Goal: Check status: Check status

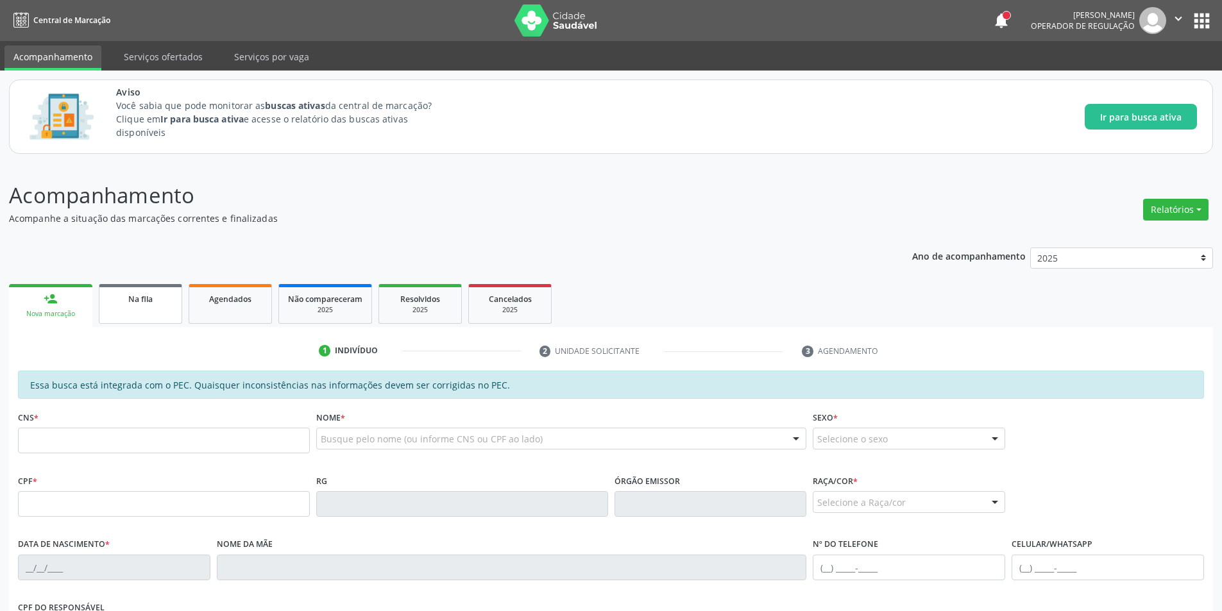
click at [157, 305] on div "Na fila" at bounding box center [140, 298] width 64 height 13
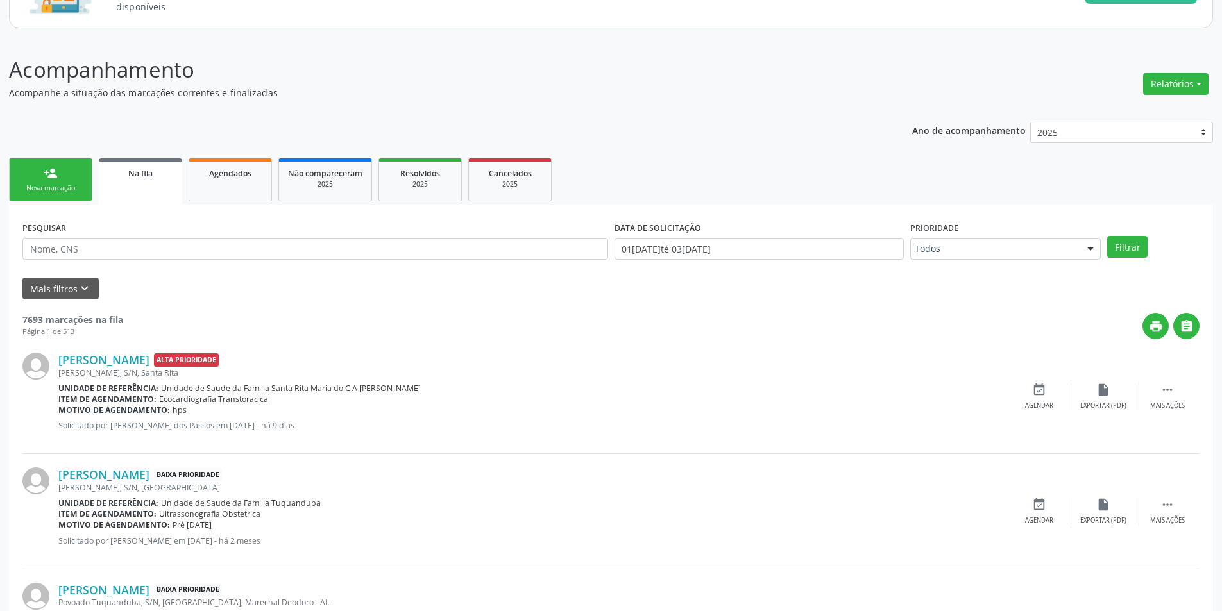
scroll to position [128, 0]
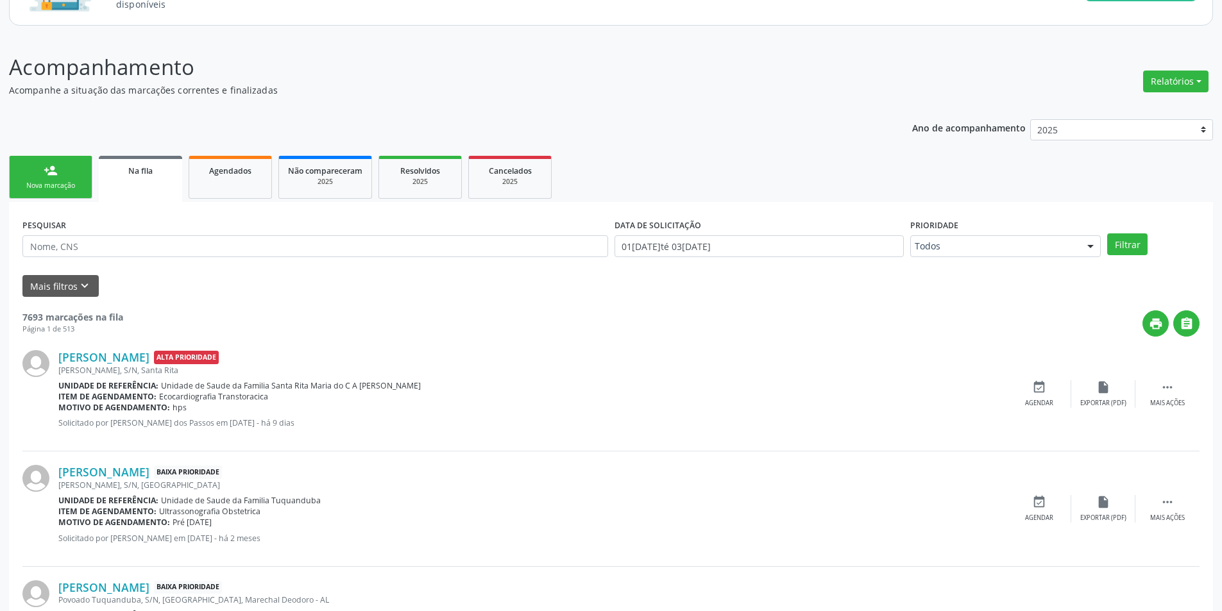
click at [75, 286] on button "Mais filtros keyboard_arrow_down" at bounding box center [60, 286] width 76 height 22
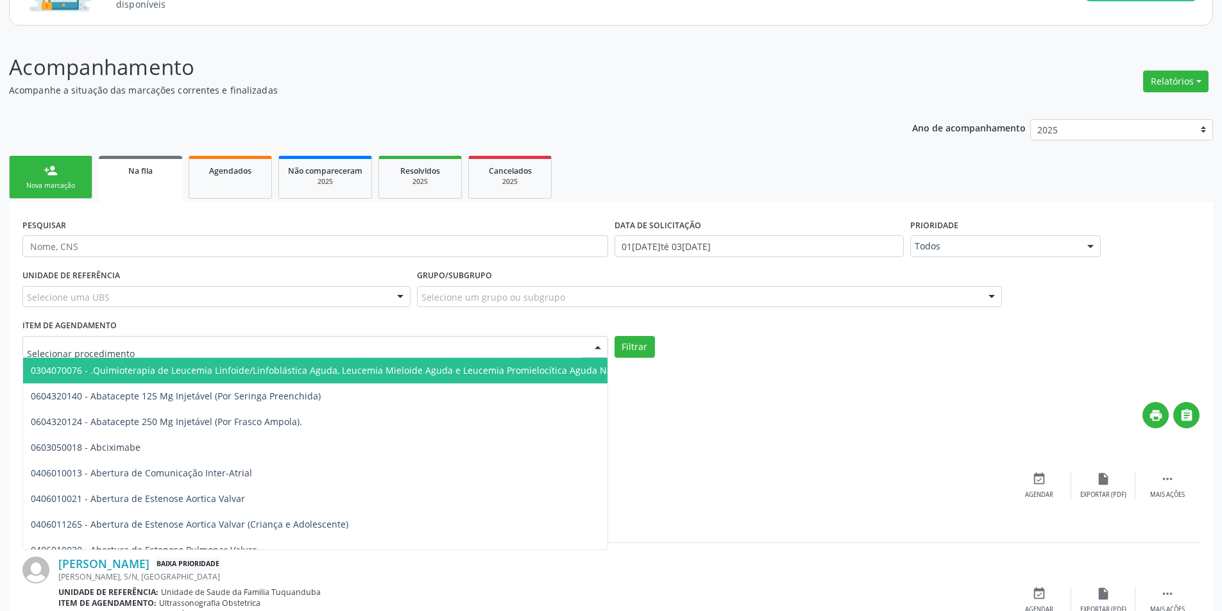
click at [212, 347] on div at bounding box center [315, 347] width 586 height 22
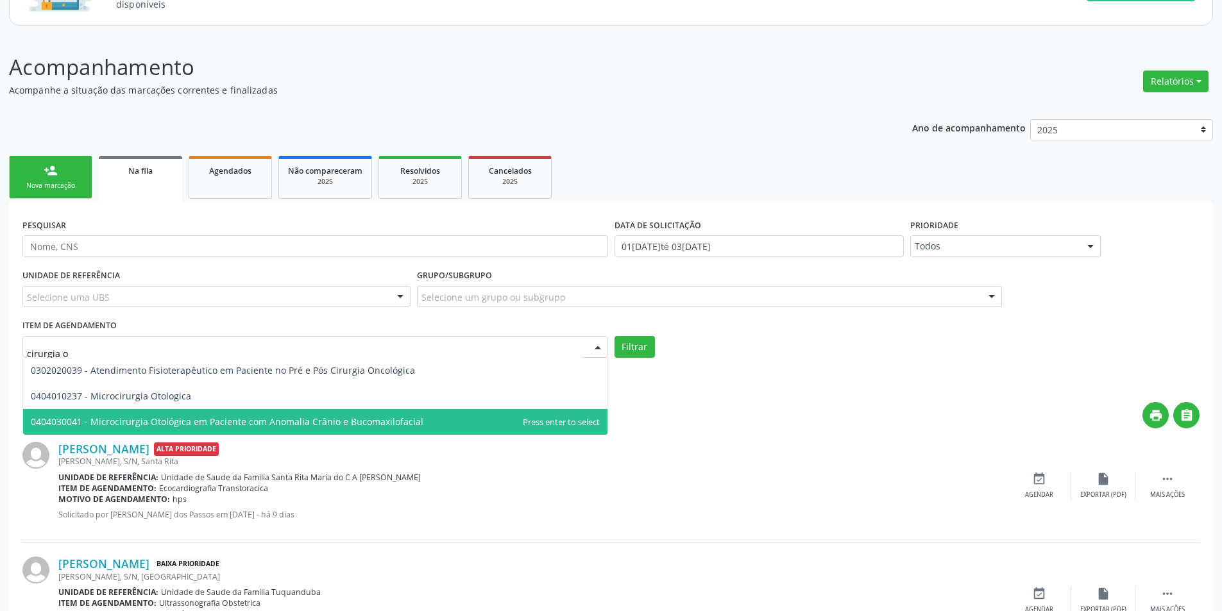
scroll to position [0, 0]
type input "c"
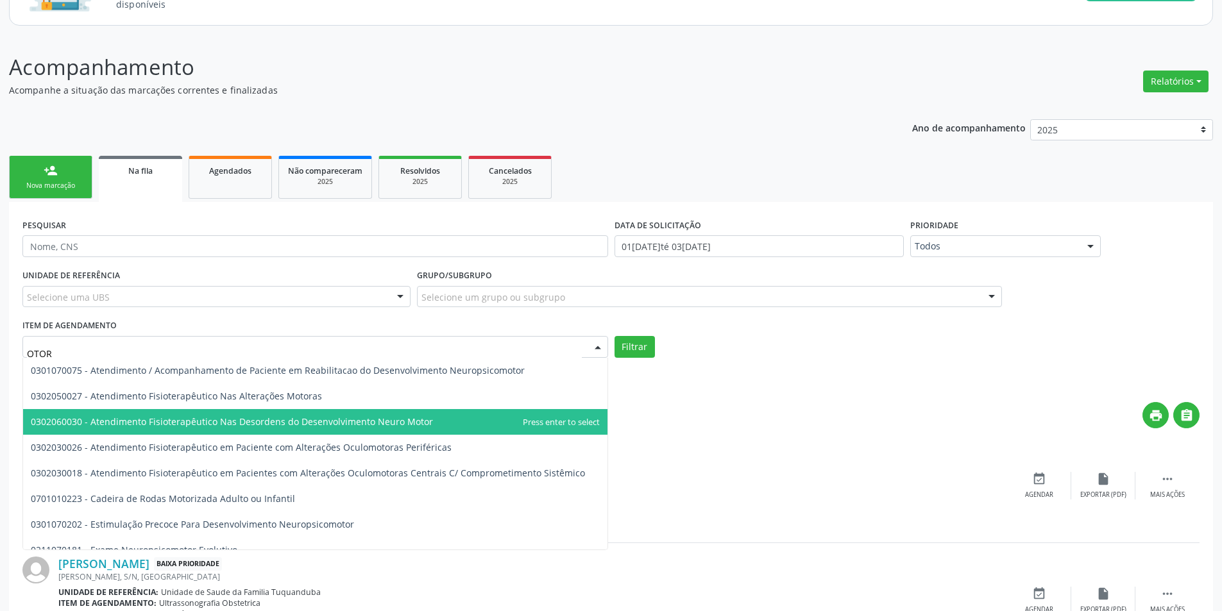
type input "OTORR"
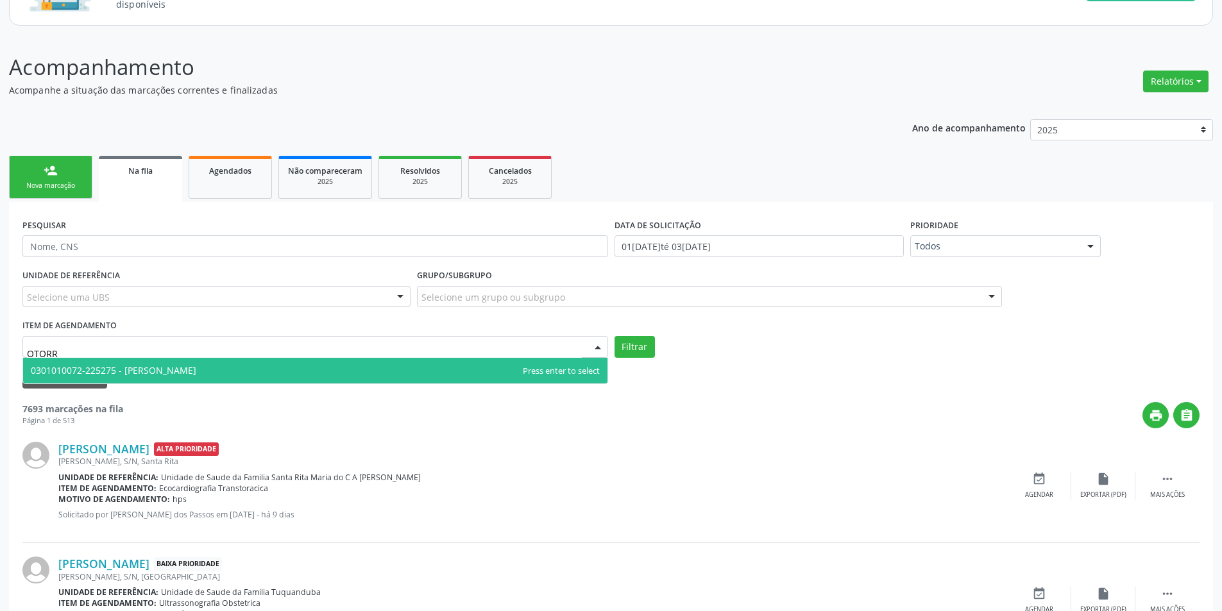
click at [330, 359] on span "0301010072-225275 - [PERSON_NAME]" at bounding box center [315, 371] width 584 height 26
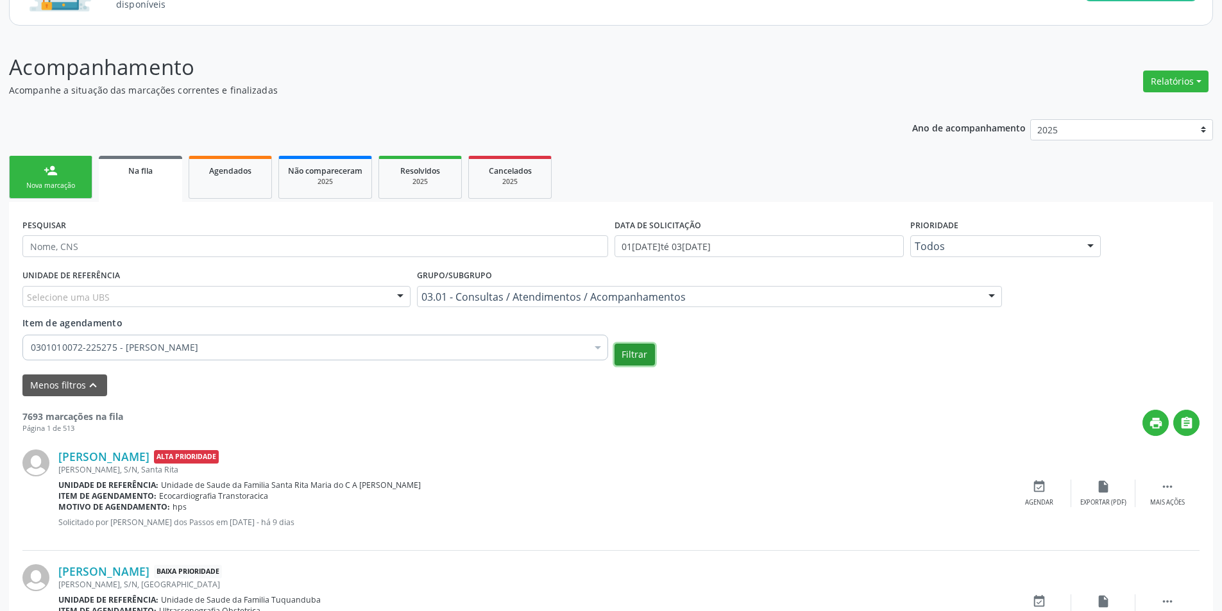
click at [637, 351] on button "Filtrar" at bounding box center [634, 355] width 40 height 22
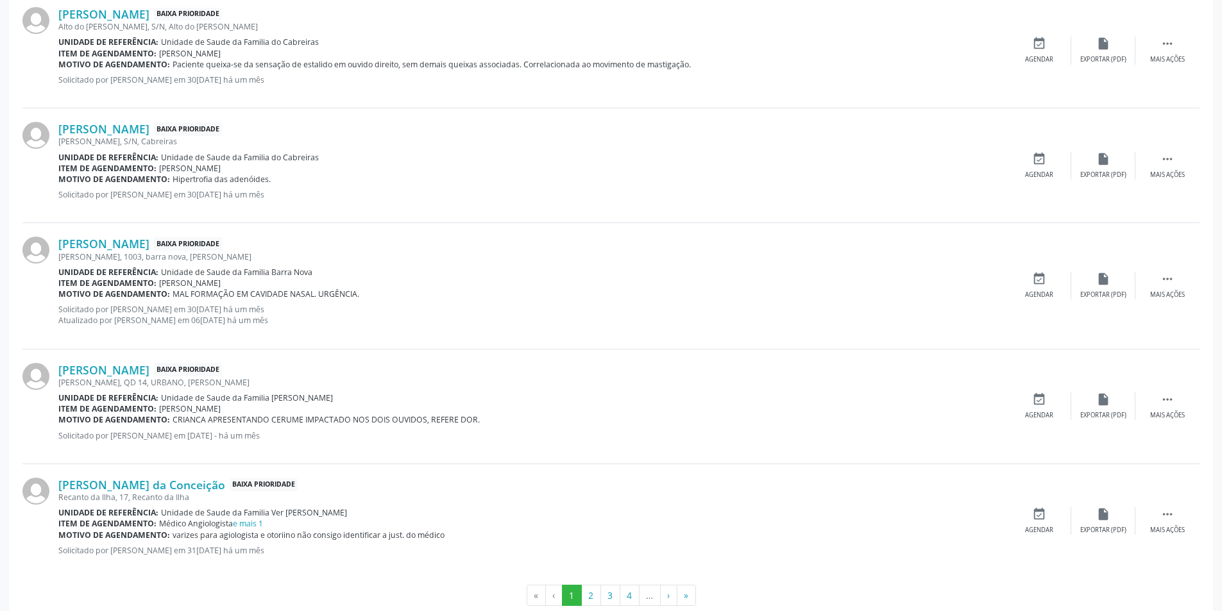
scroll to position [1758, 0]
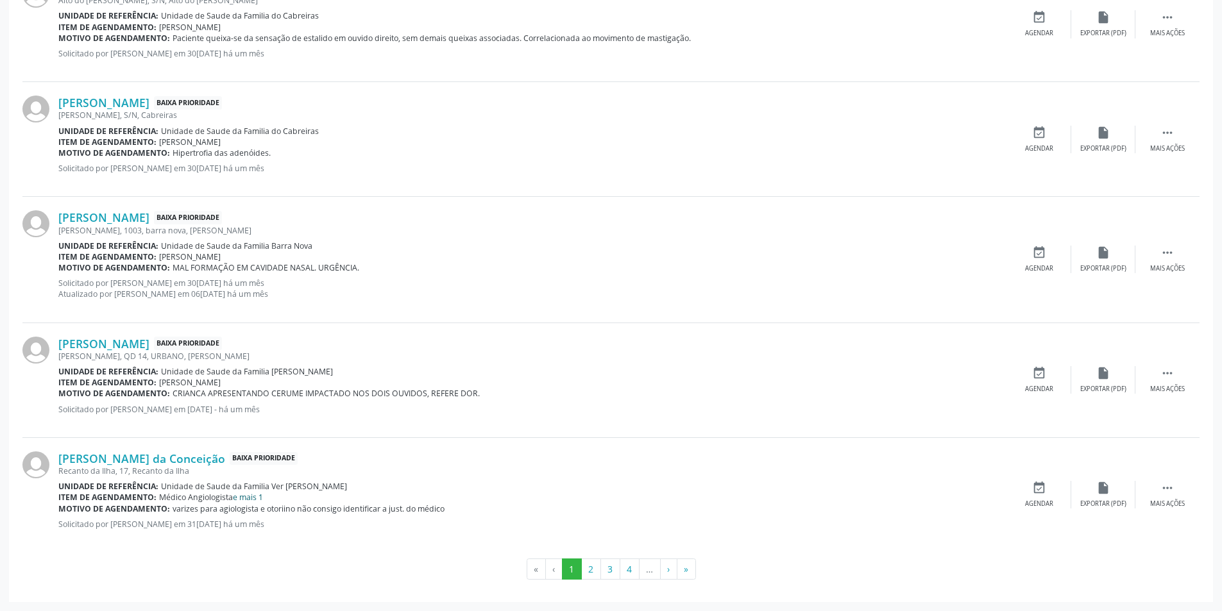
click at [244, 498] on link "e mais 1" at bounding box center [248, 497] width 30 height 11
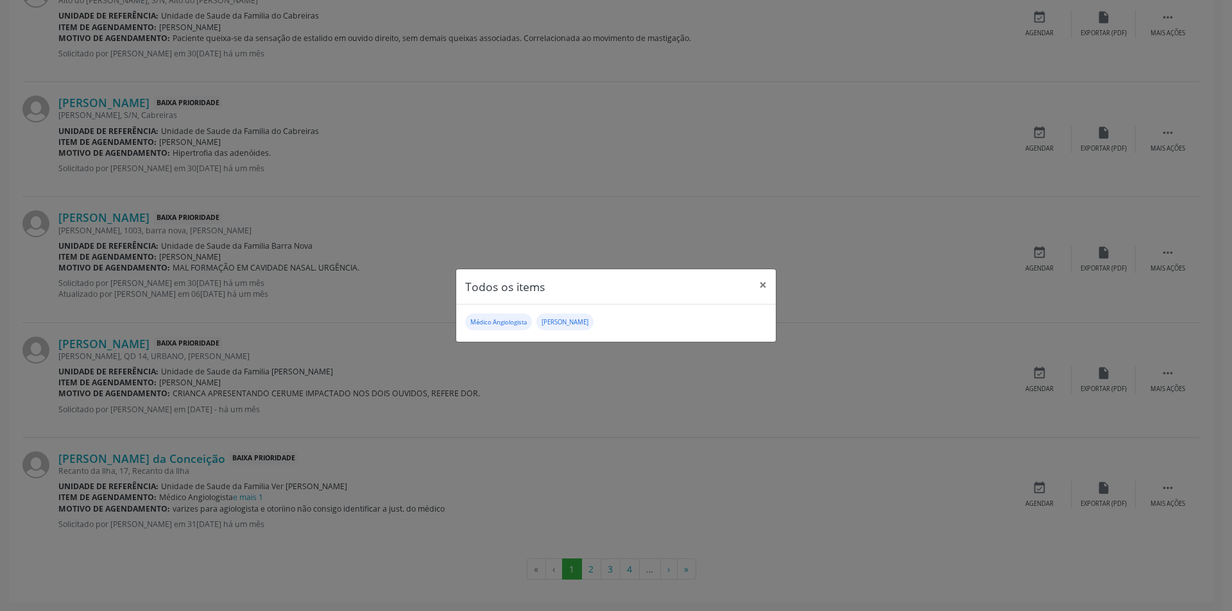
click at [590, 374] on div "Todos os items × Médico Angiologista [PERSON_NAME]" at bounding box center [616, 305] width 1232 height 611
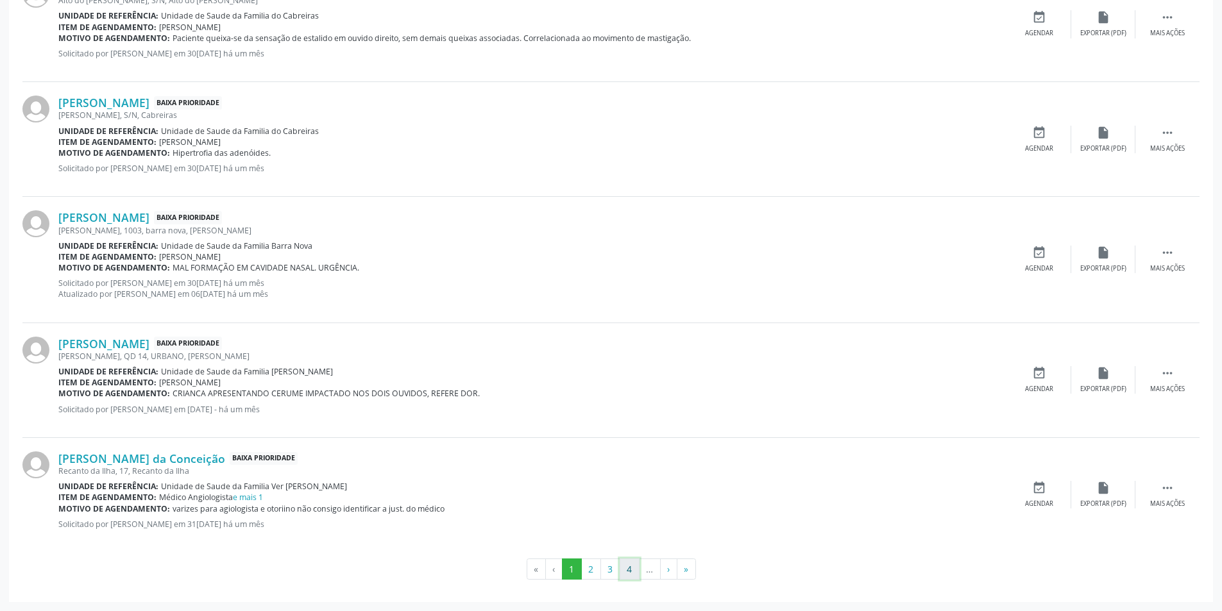
click at [631, 570] on button "4" at bounding box center [630, 570] width 20 height 22
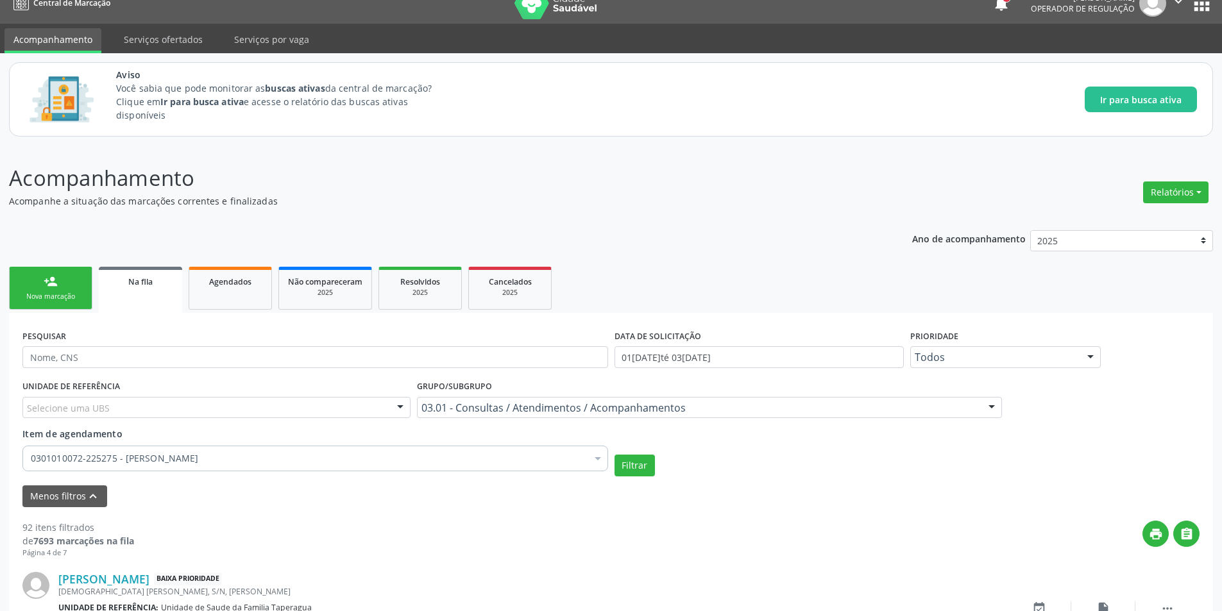
scroll to position [1747, 0]
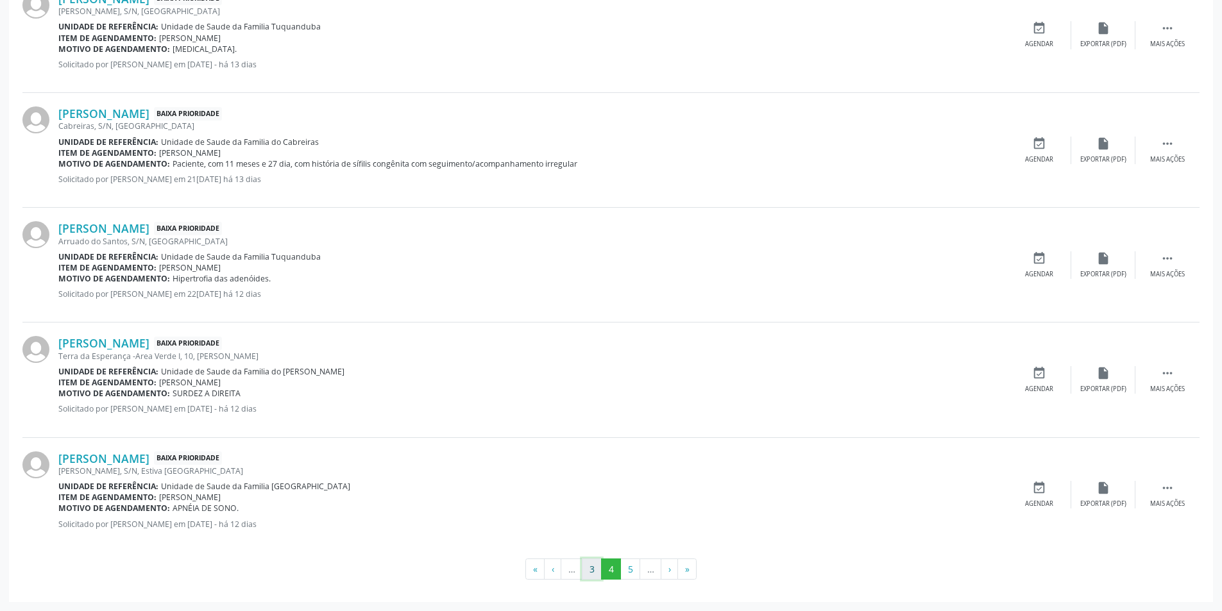
click at [588, 570] on button "3" at bounding box center [592, 570] width 20 height 22
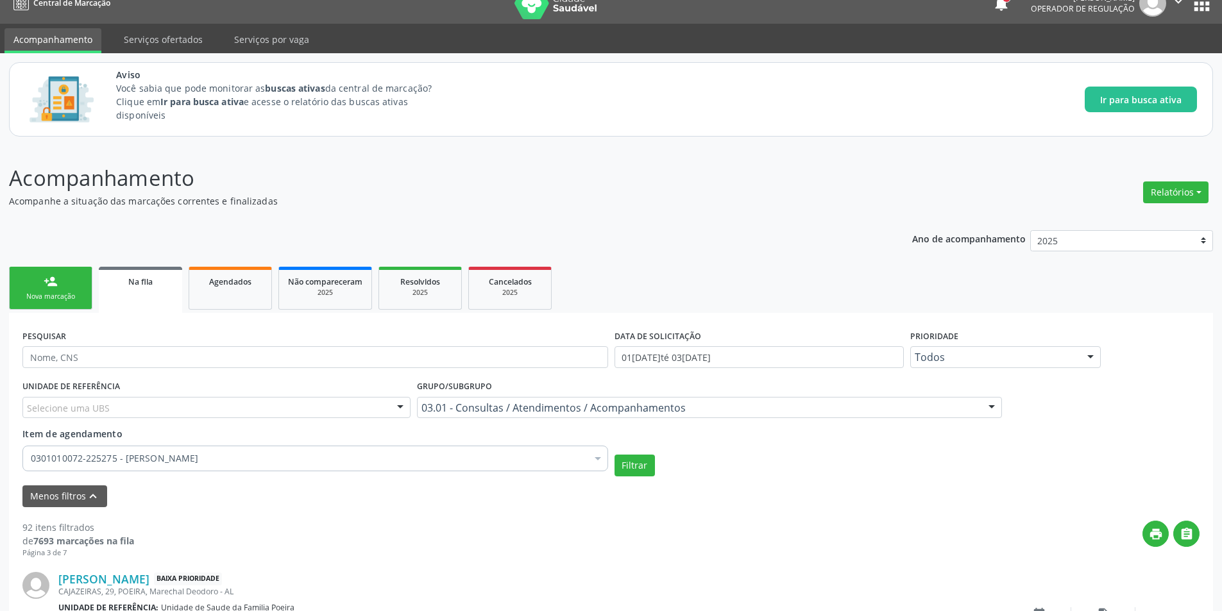
scroll to position [1758, 0]
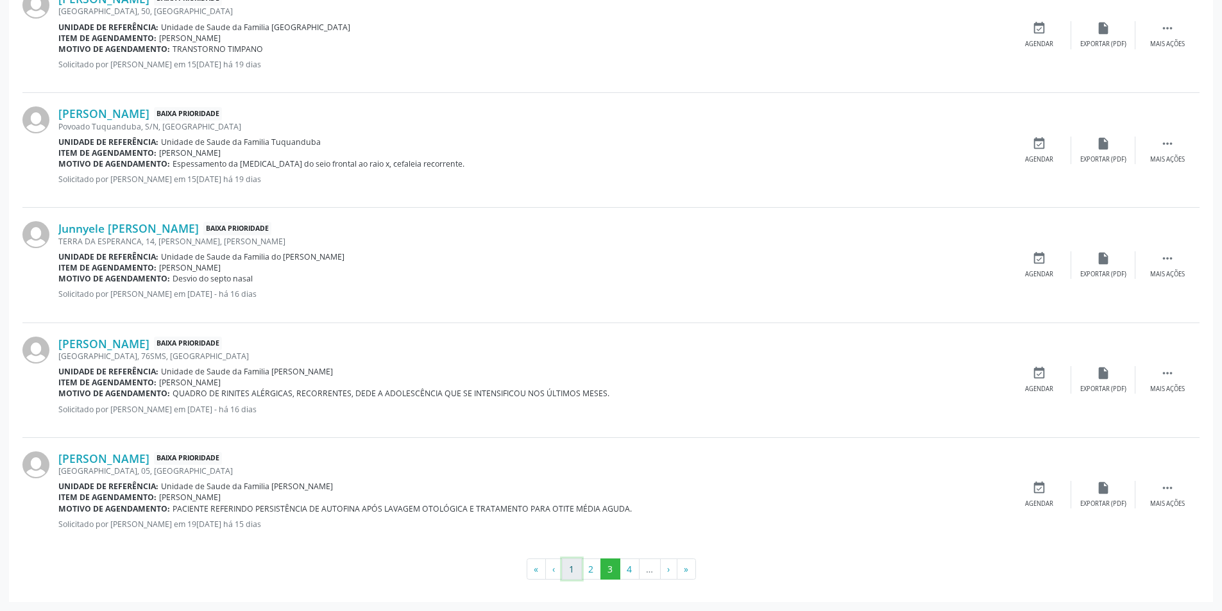
click at [570, 575] on button "1" at bounding box center [572, 570] width 20 height 22
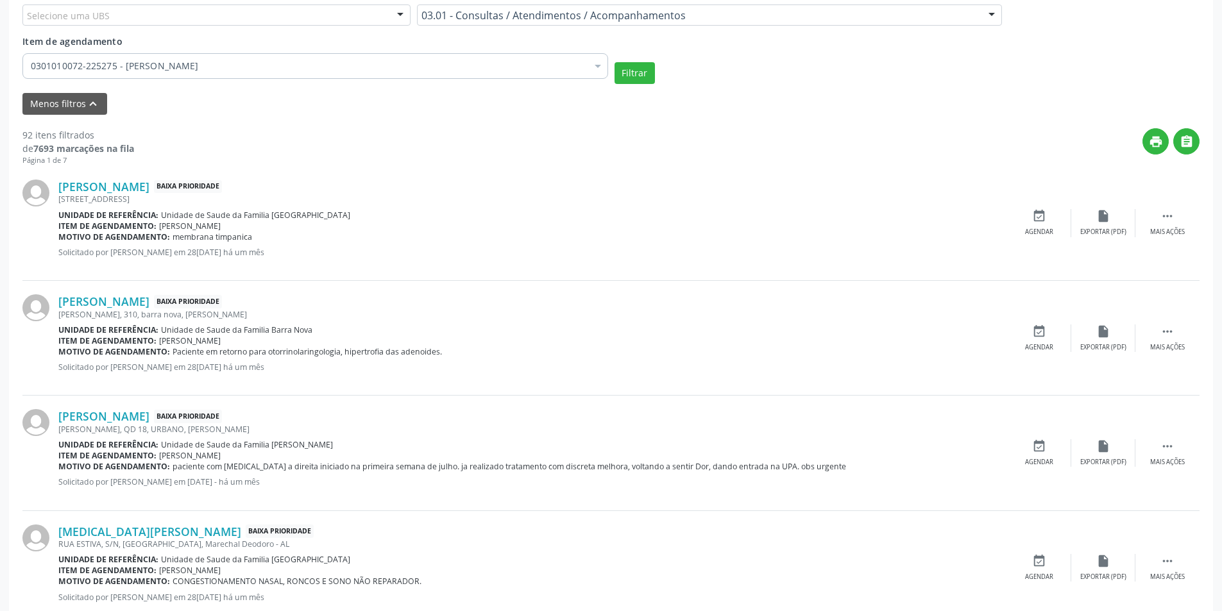
scroll to position [411, 0]
click at [946, 284] on div "[PERSON_NAME] Baixa Prioridade [PERSON_NAME], 310, barra nova, [PERSON_NAME] Un…" at bounding box center [610, 337] width 1177 height 115
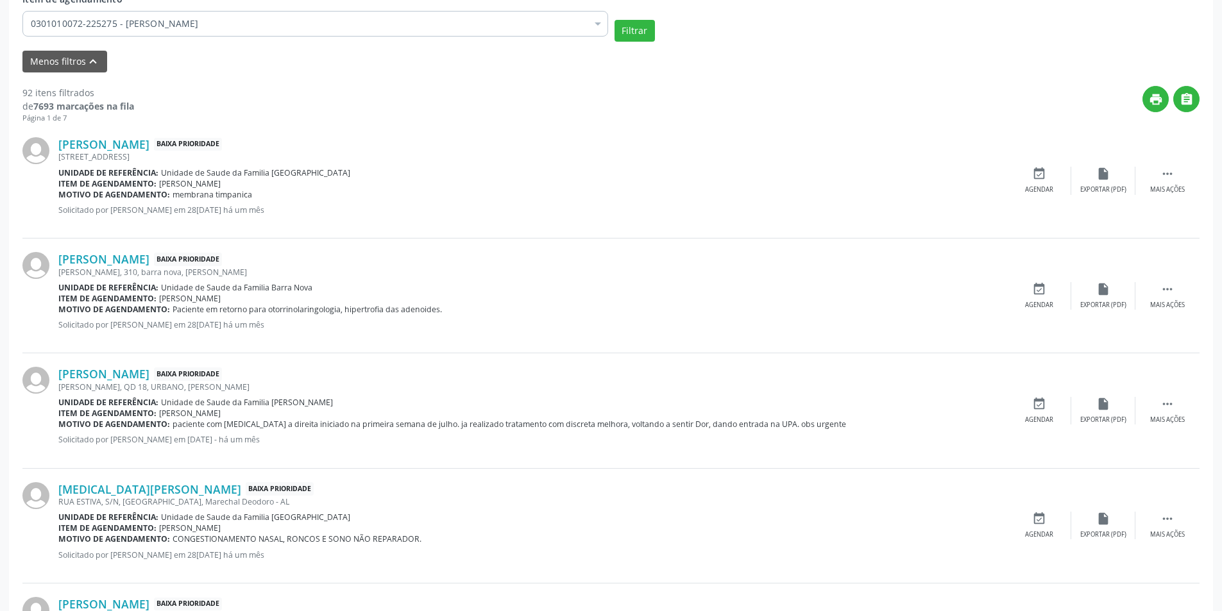
scroll to position [475, 0]
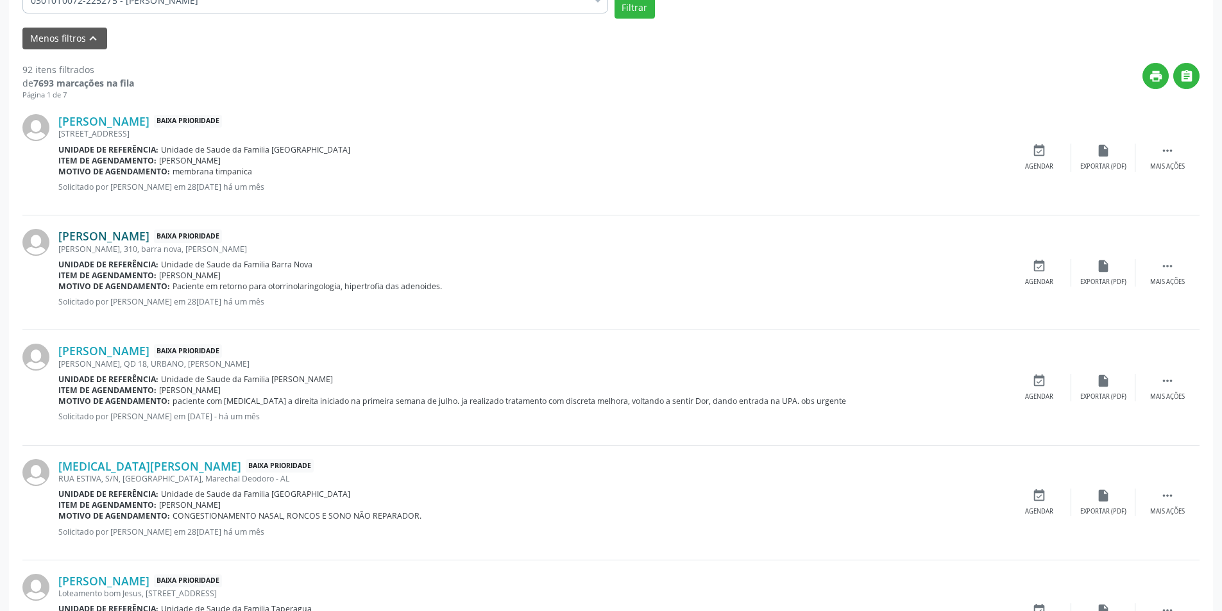
click at [116, 235] on link "[PERSON_NAME]" at bounding box center [103, 236] width 91 height 14
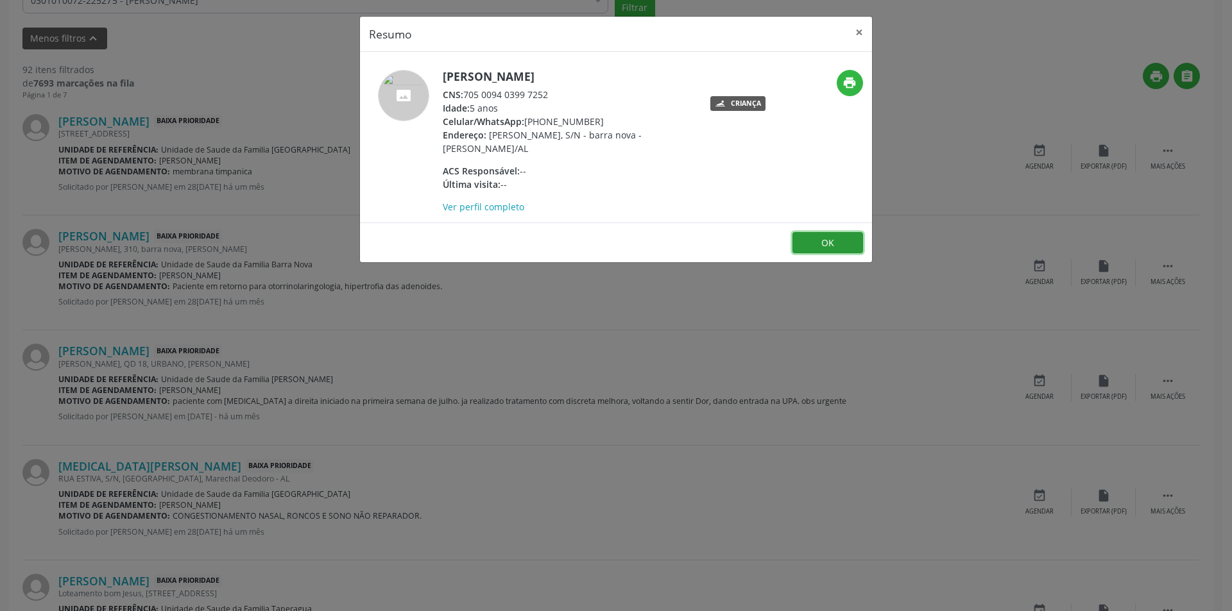
click at [824, 244] on button "OK" at bounding box center [827, 243] width 71 height 22
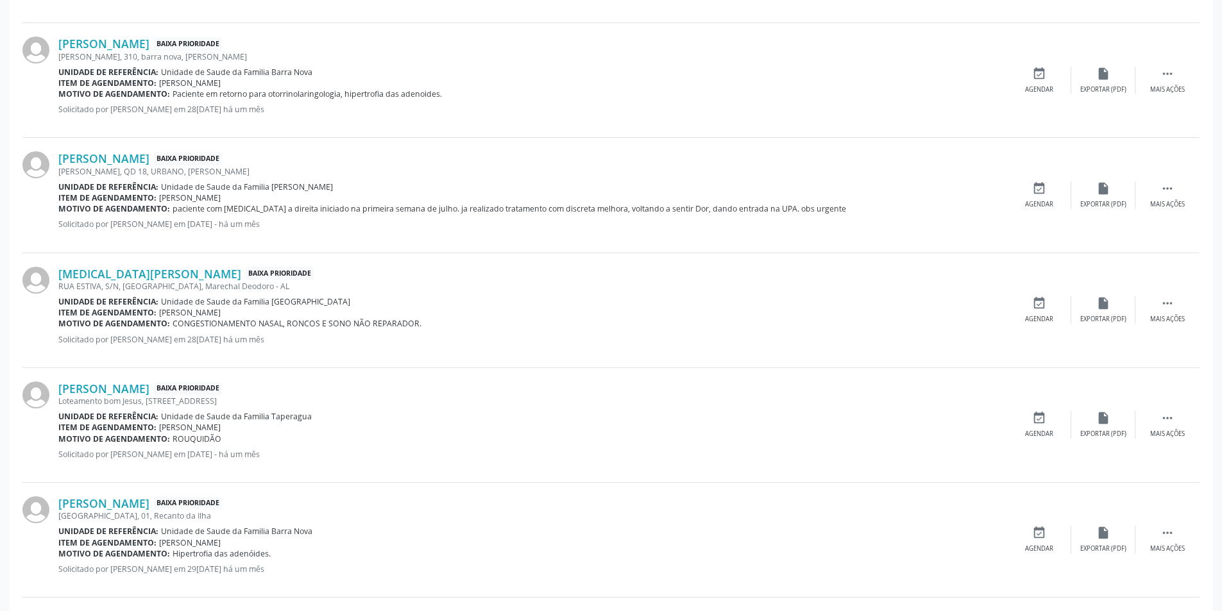
scroll to position [860, 0]
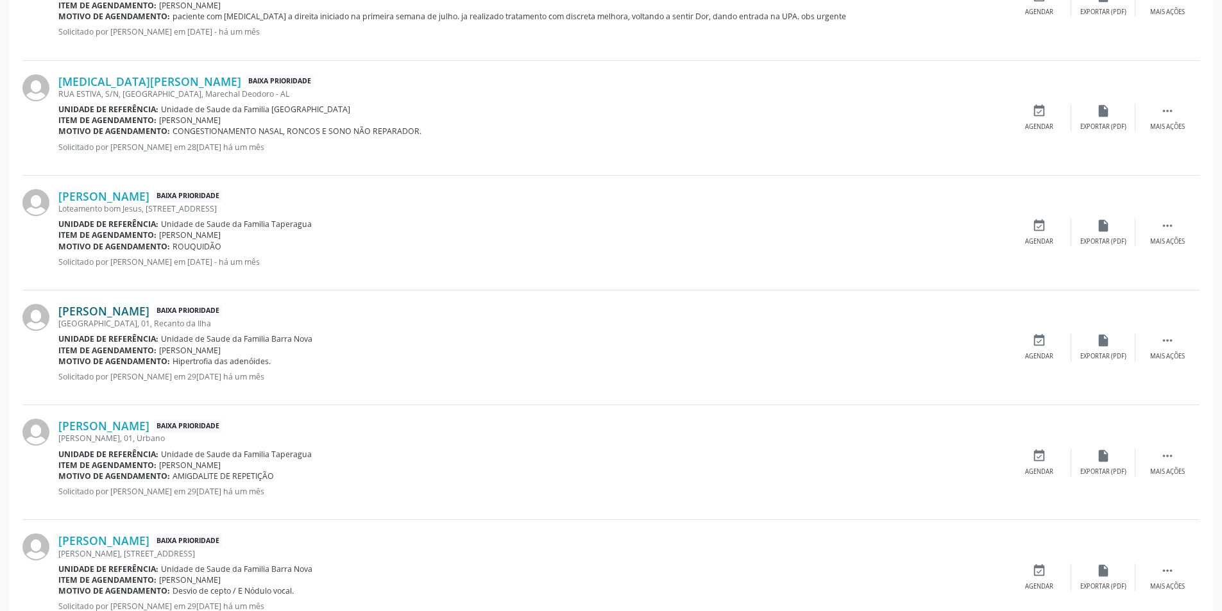
click at [149, 314] on link "[PERSON_NAME]" at bounding box center [103, 311] width 91 height 14
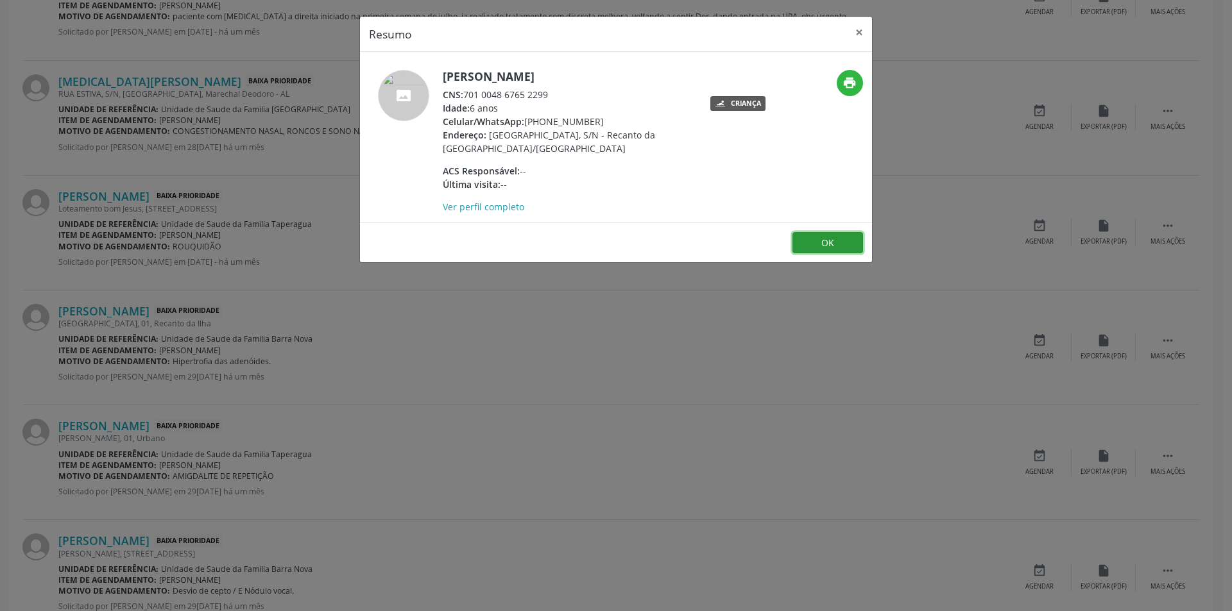
click at [836, 243] on button "OK" at bounding box center [827, 243] width 71 height 22
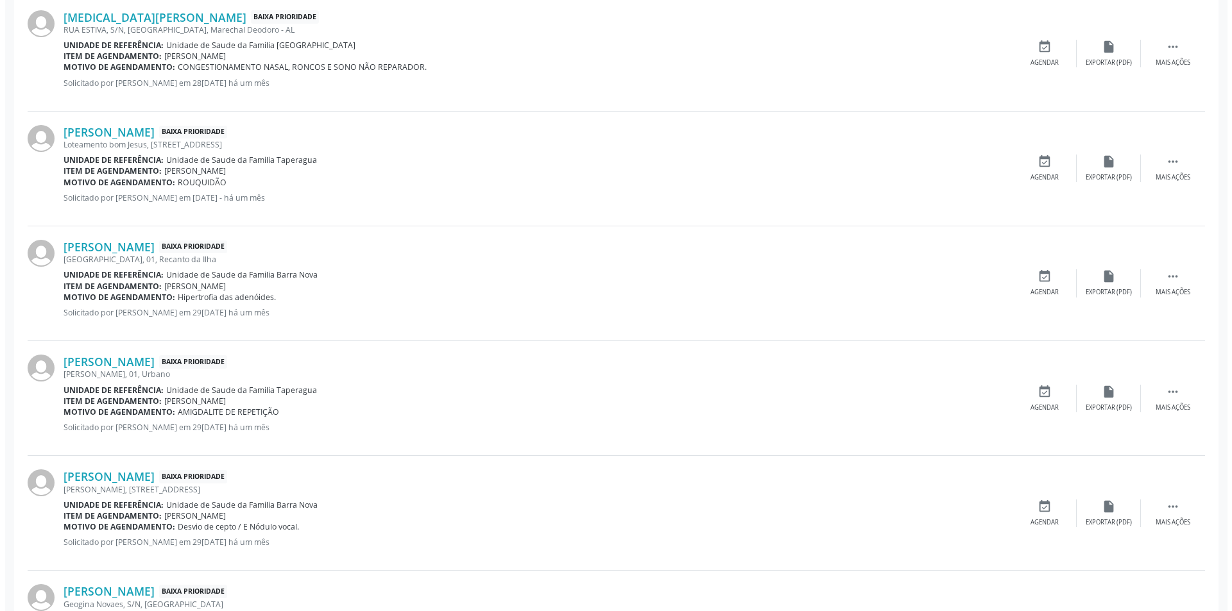
scroll to position [988, 0]
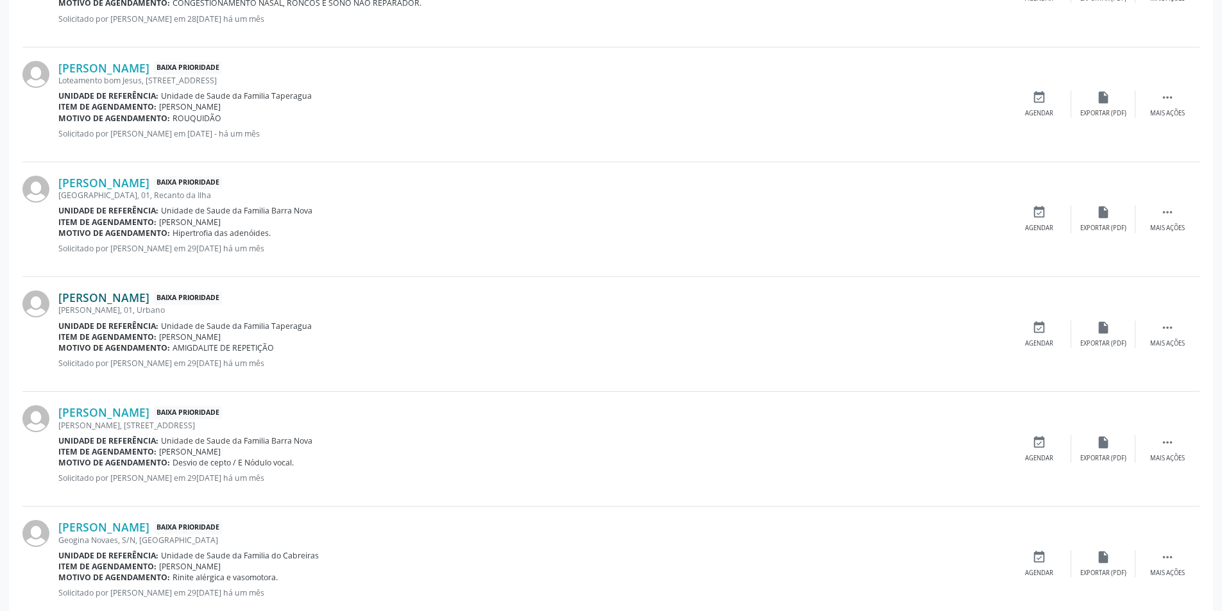
click at [140, 298] on link "[PERSON_NAME]" at bounding box center [103, 298] width 91 height 14
